Goal: Complete application form

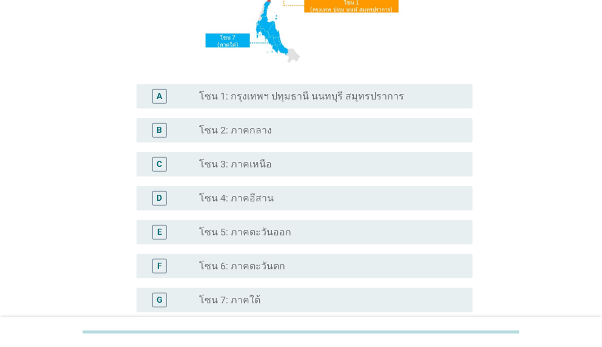
click at [286, 101] on label "โซน 1: กรุงเทพฯ ปทุมธานี นนทบุรี สมุทรปราการ" at bounding box center [301, 96] width 205 height 12
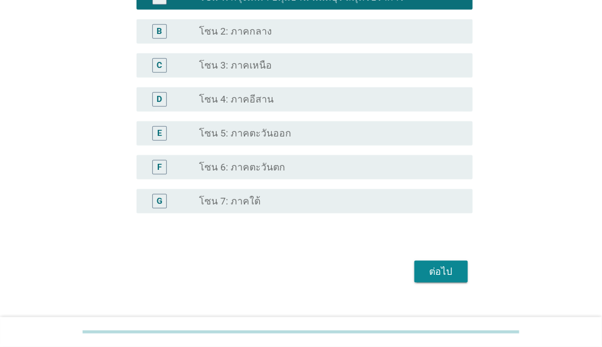
scroll to position [327, 0]
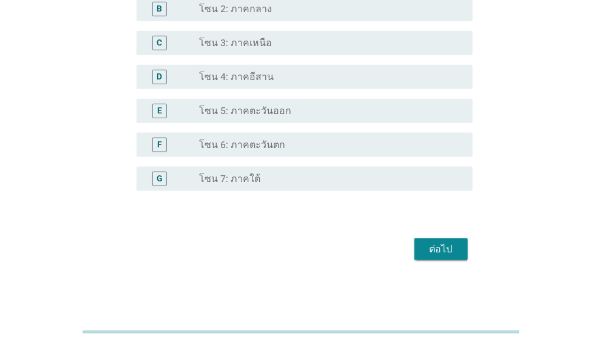
click at [395, 253] on div "ต่อไป" at bounding box center [300, 249] width 343 height 29
click at [437, 254] on div "ต่อไป" at bounding box center [441, 249] width 34 height 15
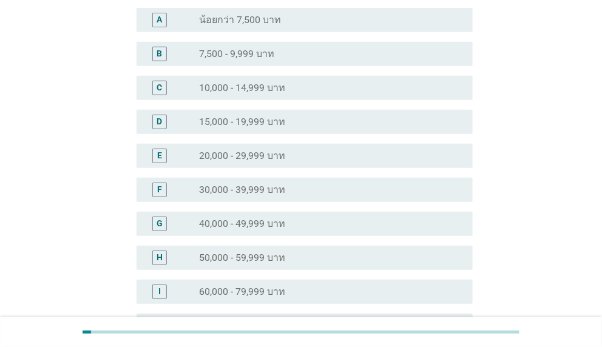
click at [322, 180] on div "F radio_button_unchecked 30,000 - 39,999 บาท" at bounding box center [305, 190] width 336 height 24
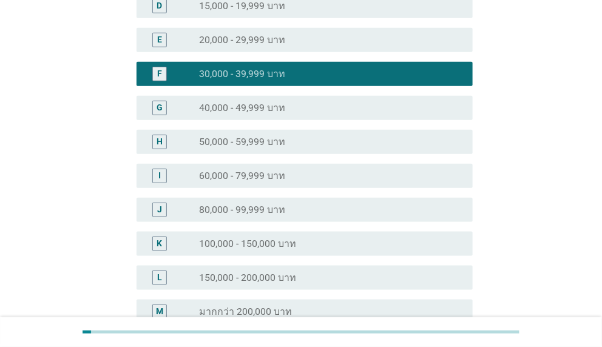
scroll to position [370, 0]
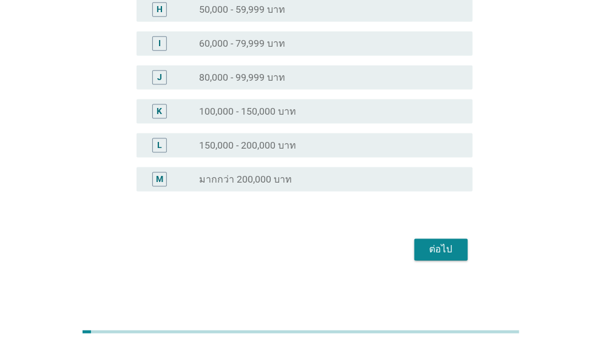
click at [439, 243] on div "ต่อไป" at bounding box center [441, 250] width 34 height 15
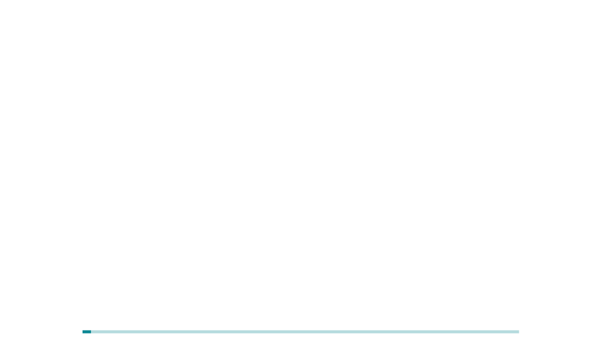
scroll to position [0, 0]
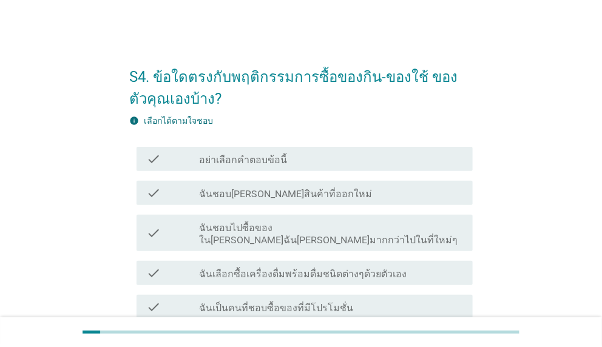
click at [373, 268] on label "ฉันเลือกซื้อเครื่องดื่มพร้อมดื่มชนิดต่างๆด้วยตัวเอง" at bounding box center [303, 274] width 208 height 12
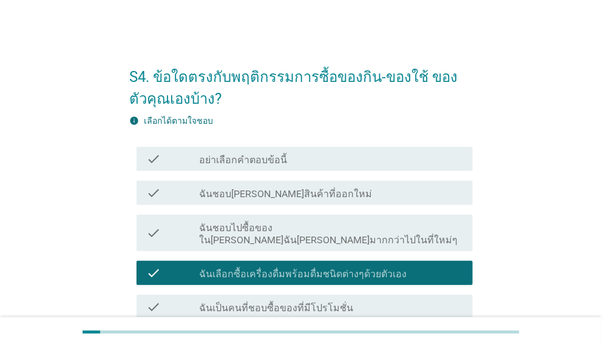
scroll to position [121, 0]
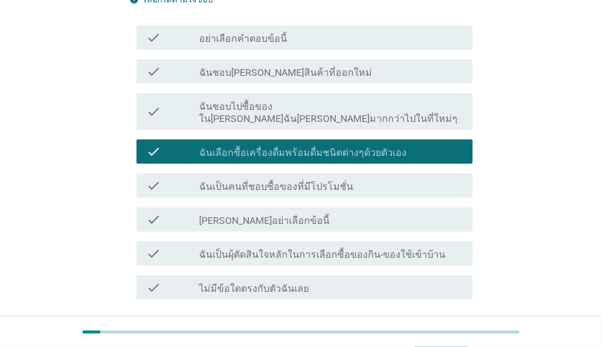
click at [298, 181] on label "ฉันเป็นคนที่ชอบซื้อของที่มีโปรโมชั่น" at bounding box center [276, 187] width 154 height 12
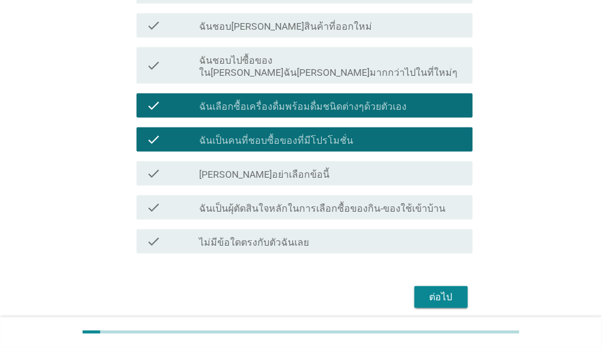
scroll to position [203, 0]
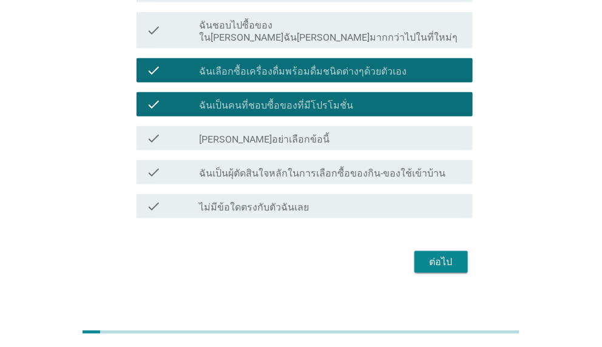
click at [389, 167] on label "ฉันเป็นผุ้ตัดสินใจหลักในการเลือกซื้อของกิน-ของใช้เข้าบ้าน" at bounding box center [322, 173] width 246 height 12
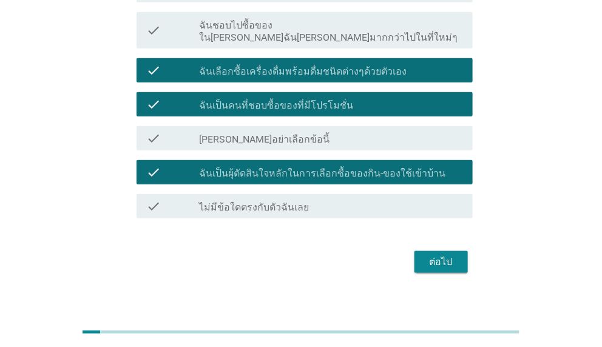
click at [442, 255] on div "ต่อไป" at bounding box center [441, 262] width 34 height 15
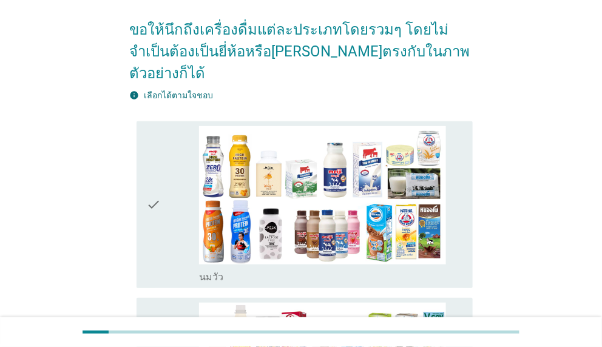
scroll to position [243, 0]
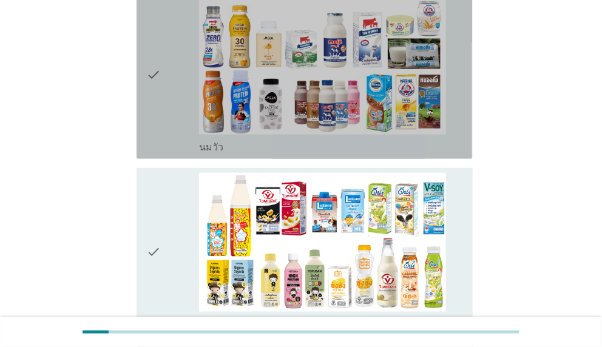
click at [170, 111] on div "check" at bounding box center [172, 75] width 53 height 158
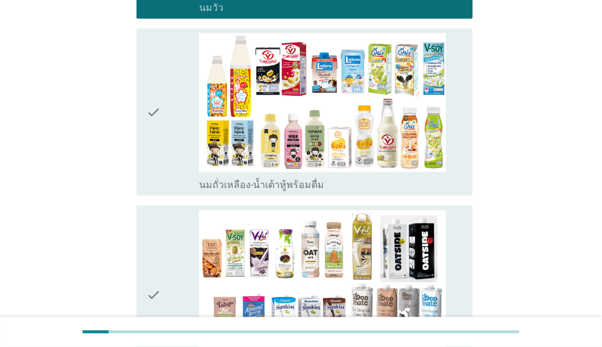
scroll to position [485, 0]
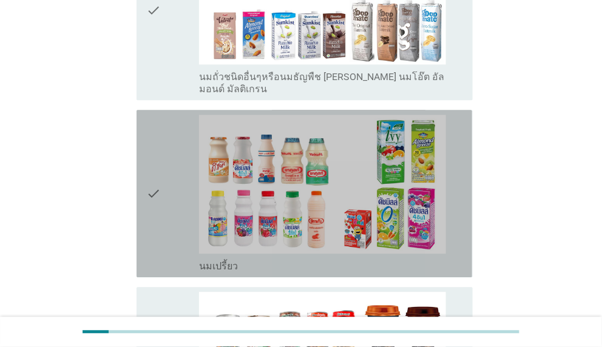
click at [151, 213] on icon "check" at bounding box center [153, 194] width 15 height 158
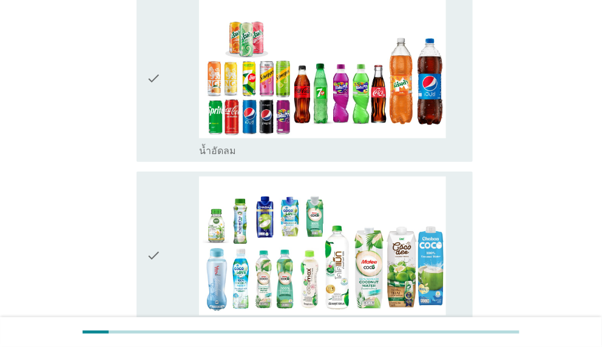
scroll to position [1335, 0]
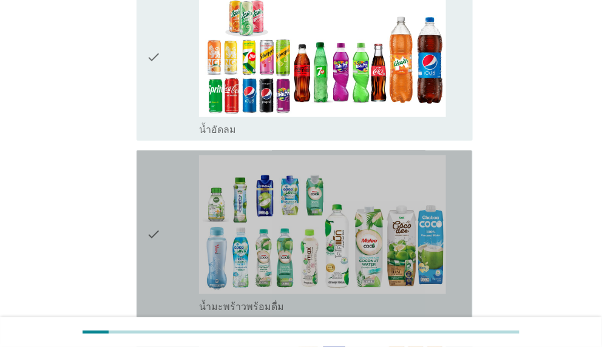
click at [154, 224] on icon "check" at bounding box center [153, 234] width 15 height 158
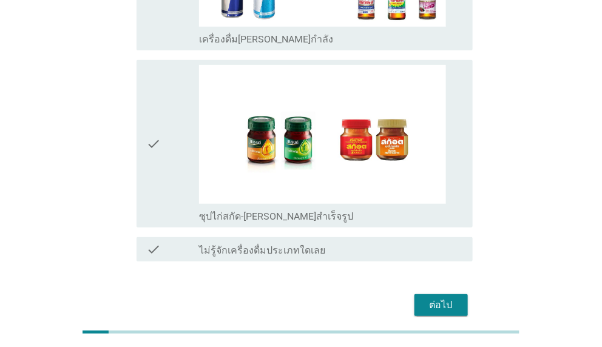
scroll to position [2507, 0]
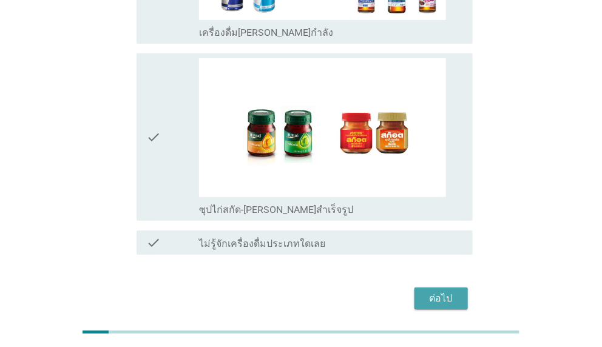
drag, startPoint x: 438, startPoint y: 257, endPoint x: 490, endPoint y: 130, distance: 136.9
click at [439, 288] on button "ต่อไป" at bounding box center [440, 299] width 53 height 22
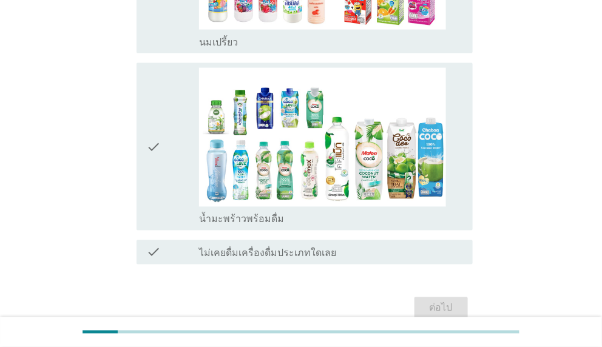
scroll to position [473, 0]
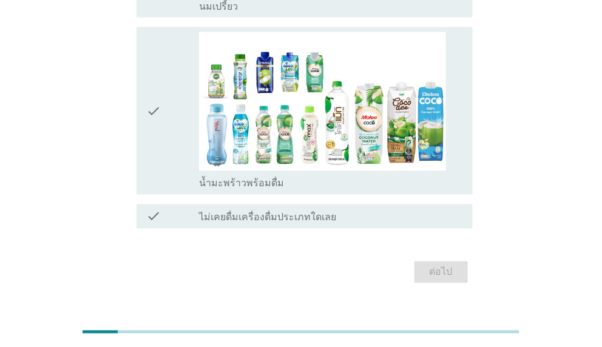
click at [180, 90] on div "check" at bounding box center [172, 111] width 53 height 158
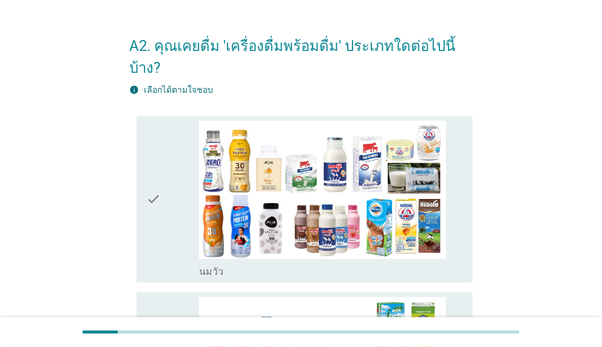
scroll to position [0, 0]
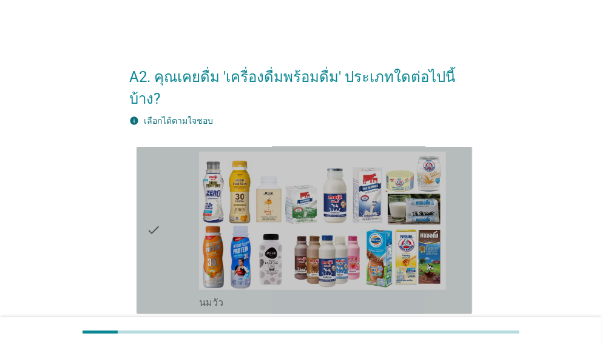
click at [171, 177] on div "check" at bounding box center [172, 231] width 53 height 158
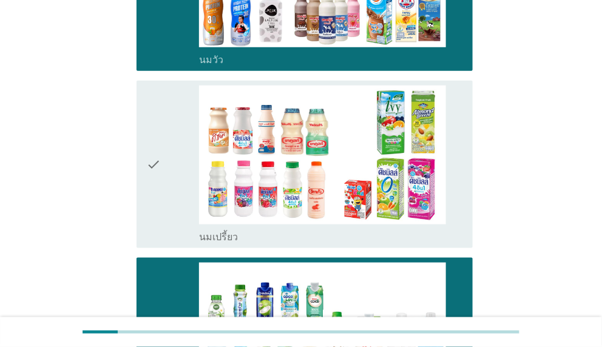
click at [158, 156] on icon "check" at bounding box center [153, 165] width 15 height 158
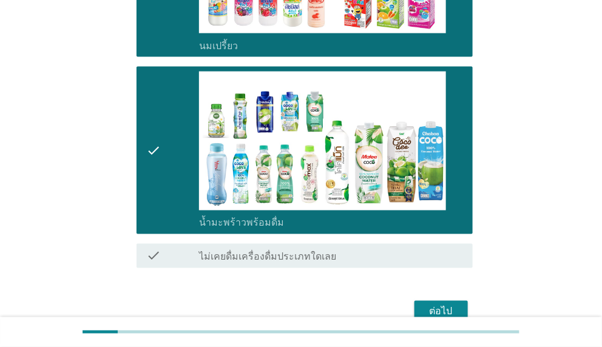
scroll to position [473, 0]
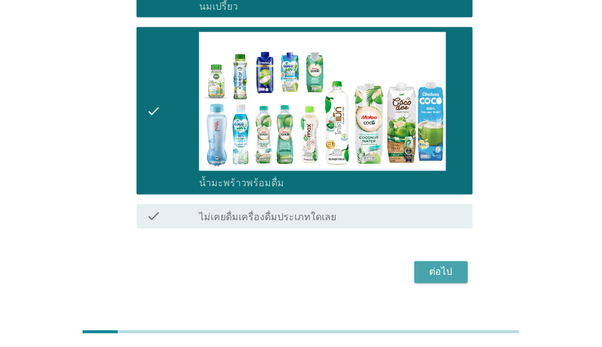
click at [431, 265] on div "ต่อไป" at bounding box center [441, 272] width 34 height 15
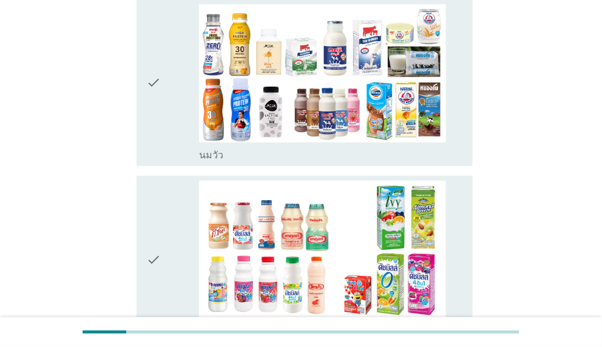
scroll to position [243, 0]
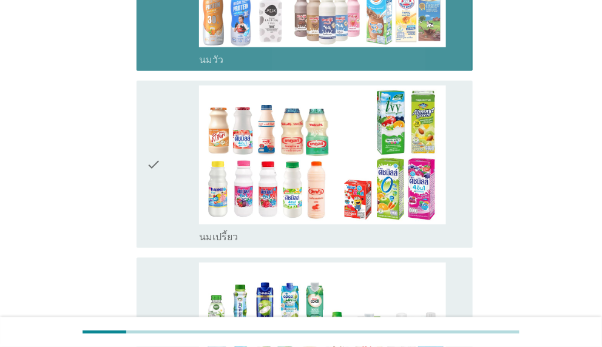
click at [178, 149] on div "check" at bounding box center [172, 165] width 53 height 158
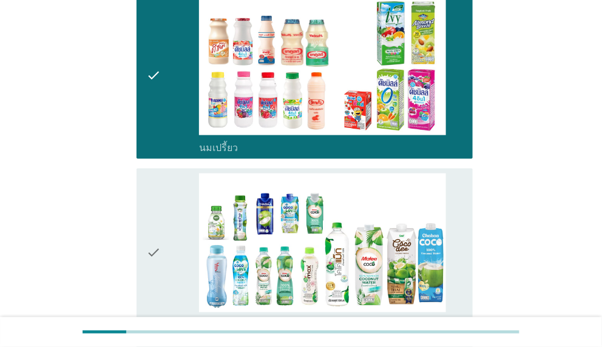
scroll to position [425, 0]
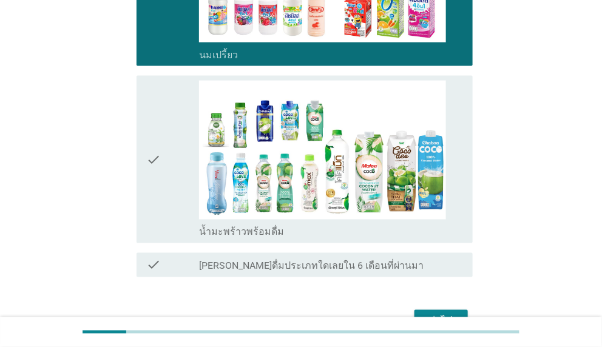
click at [167, 168] on div "check" at bounding box center [172, 160] width 53 height 158
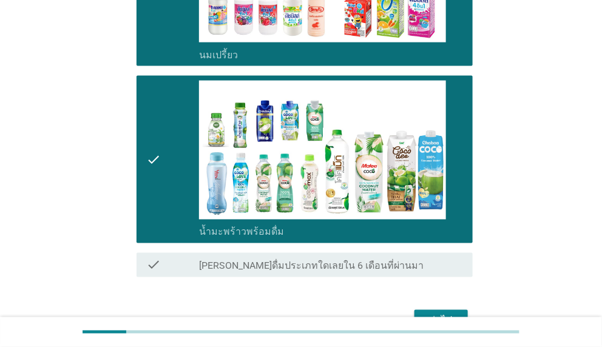
click at [447, 314] on div "ต่อไป" at bounding box center [441, 321] width 34 height 15
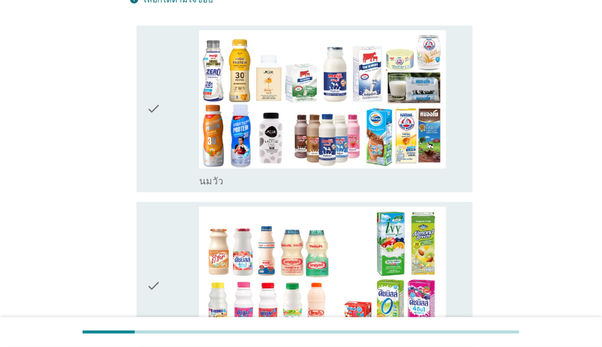
click at [181, 85] on div "check" at bounding box center [172, 109] width 53 height 158
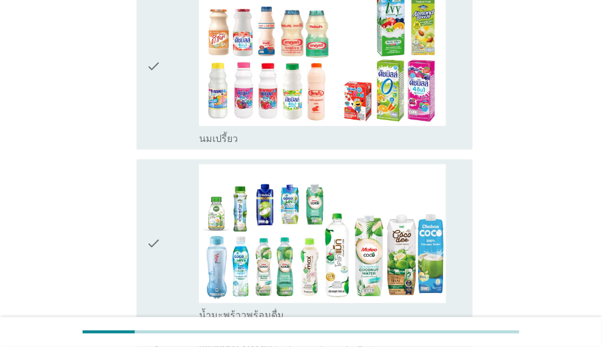
scroll to position [495, 0]
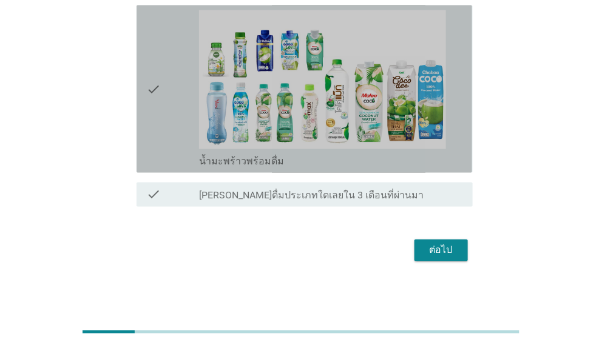
click at [177, 96] on div "check" at bounding box center [172, 89] width 53 height 158
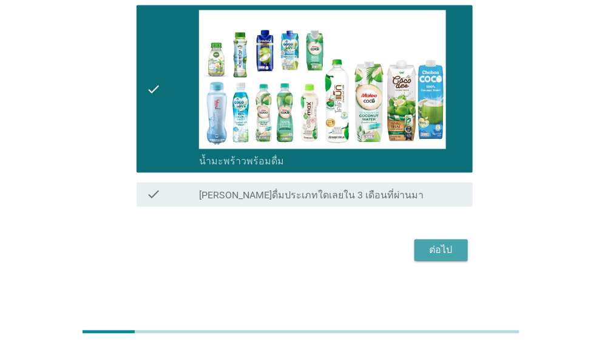
click at [453, 252] on div "ต่อไป" at bounding box center [441, 250] width 34 height 15
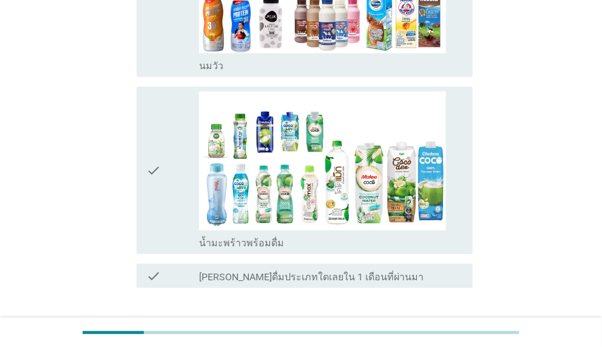
scroll to position [319, 0]
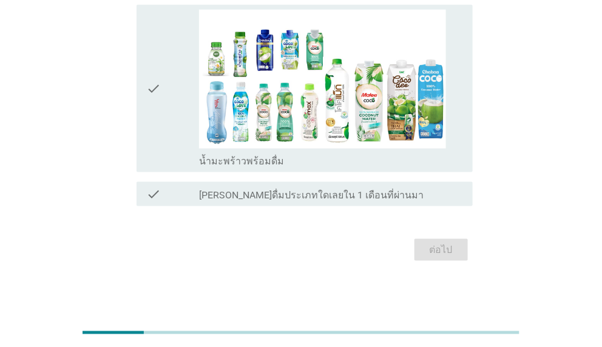
click at [172, 76] on div "check" at bounding box center [172, 89] width 53 height 158
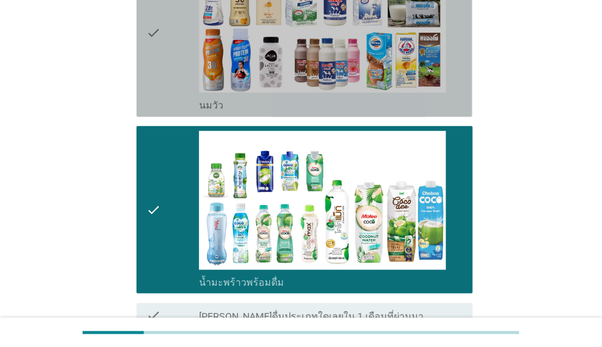
click at [174, 59] on div "check" at bounding box center [172, 33] width 53 height 158
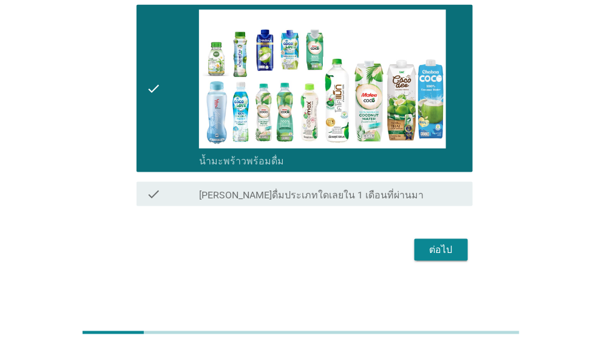
click at [456, 245] on div "ต่อไป" at bounding box center [441, 250] width 34 height 15
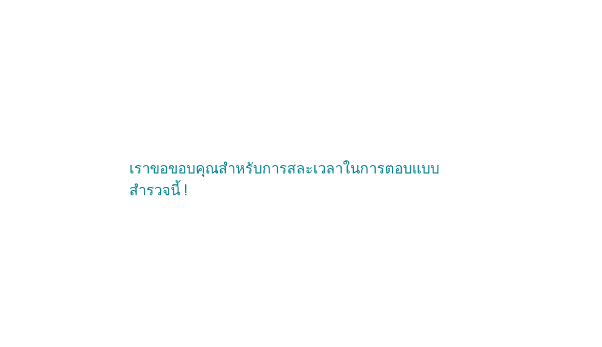
scroll to position [0, 0]
